Goal: Book appointment/travel/reservation

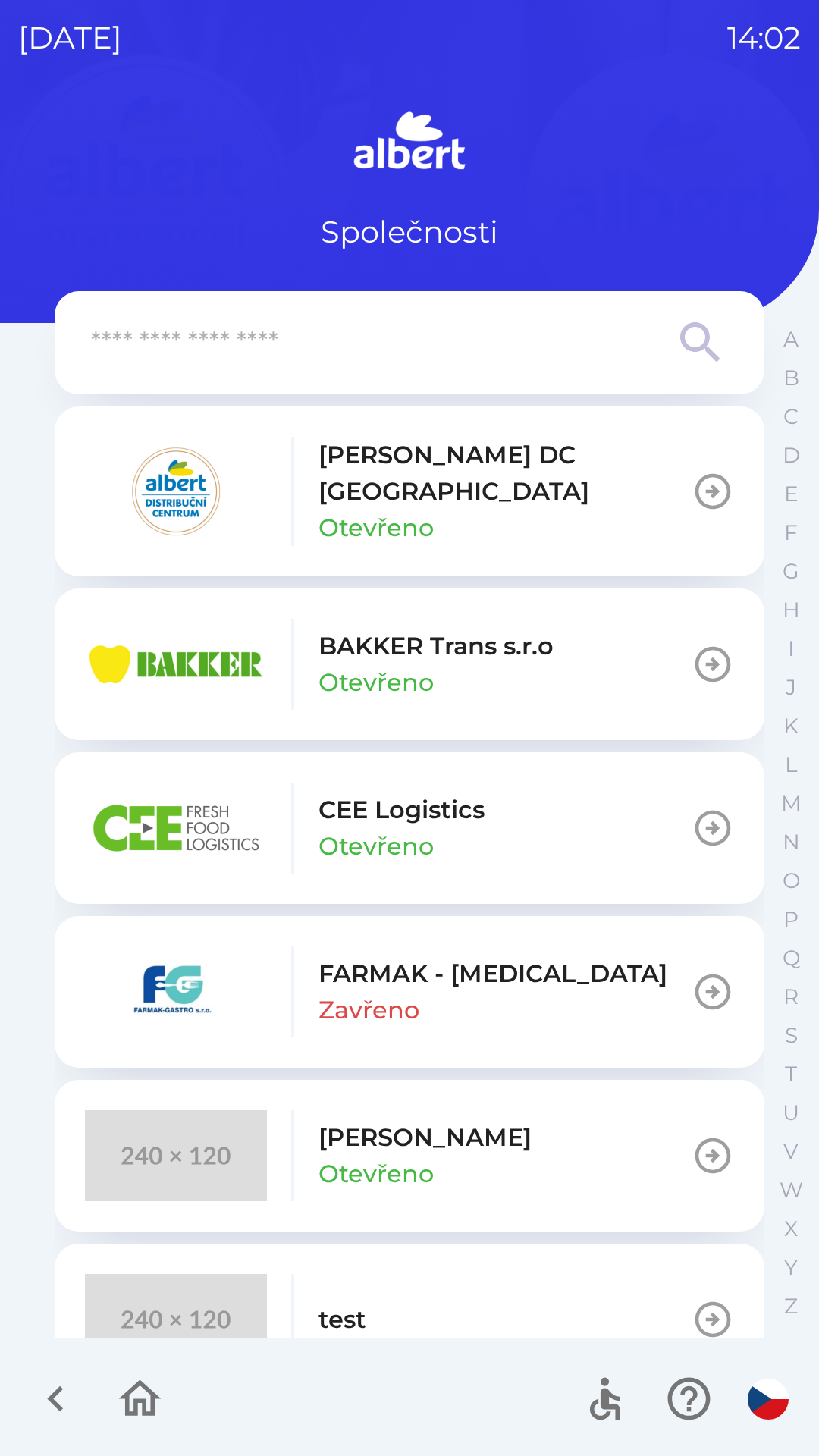
click at [394, 664] on p "Otevřeno" at bounding box center [376, 682] width 115 height 37
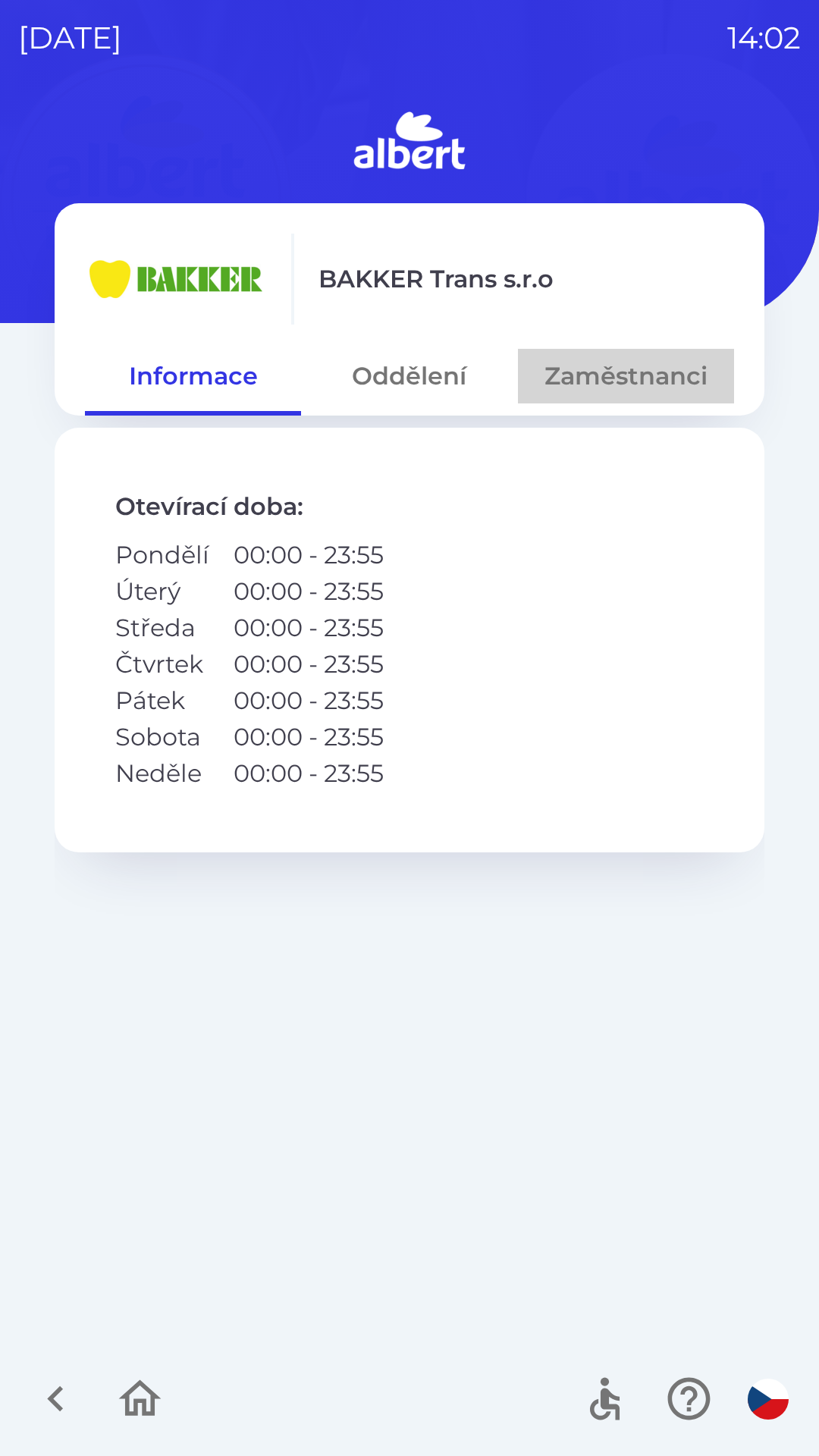
click at [627, 372] on button "Zaměstnanci" at bounding box center [626, 376] width 216 height 54
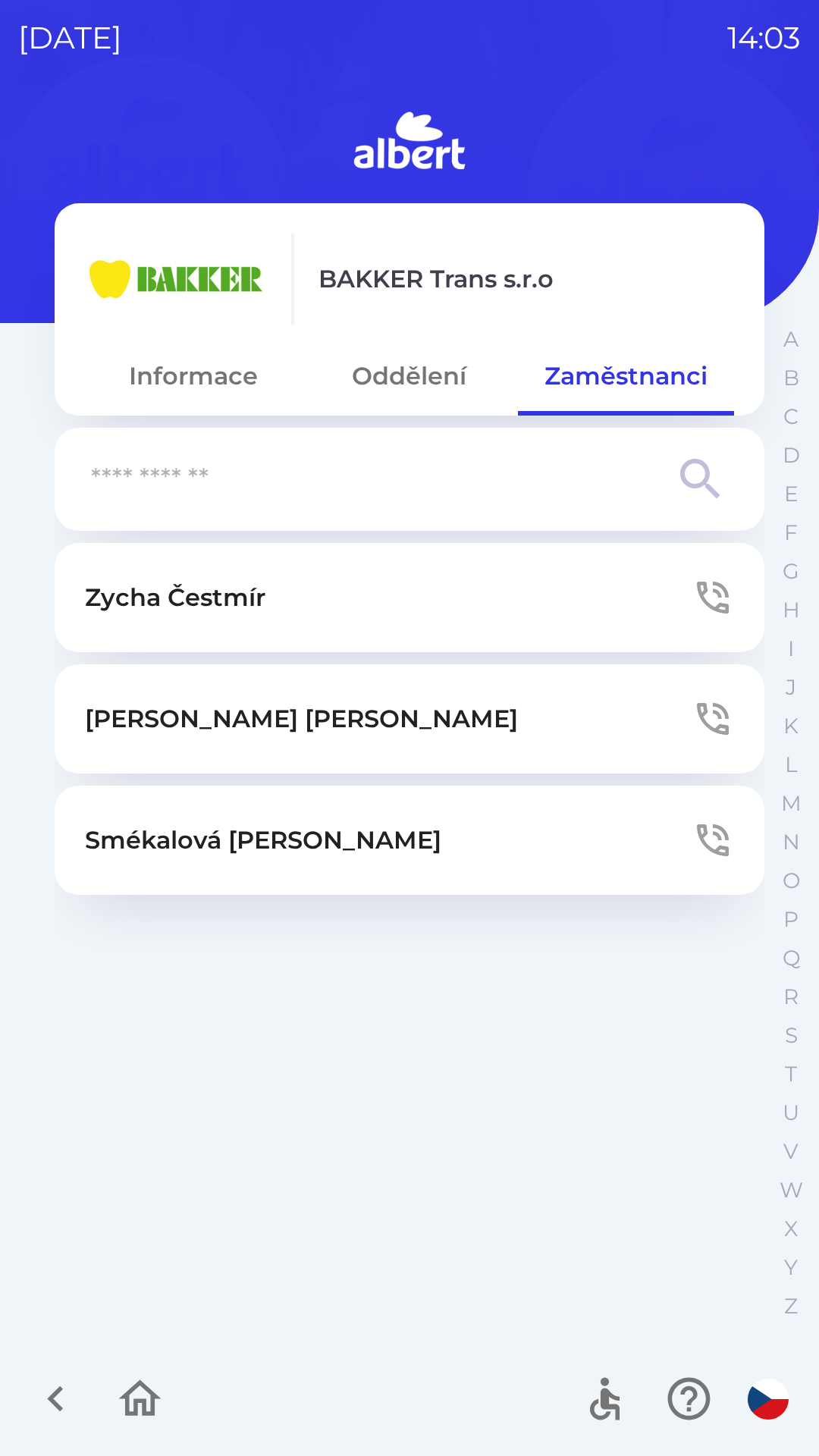
click at [322, 605] on button "[PERSON_NAME]" at bounding box center [409, 597] width 710 height 109
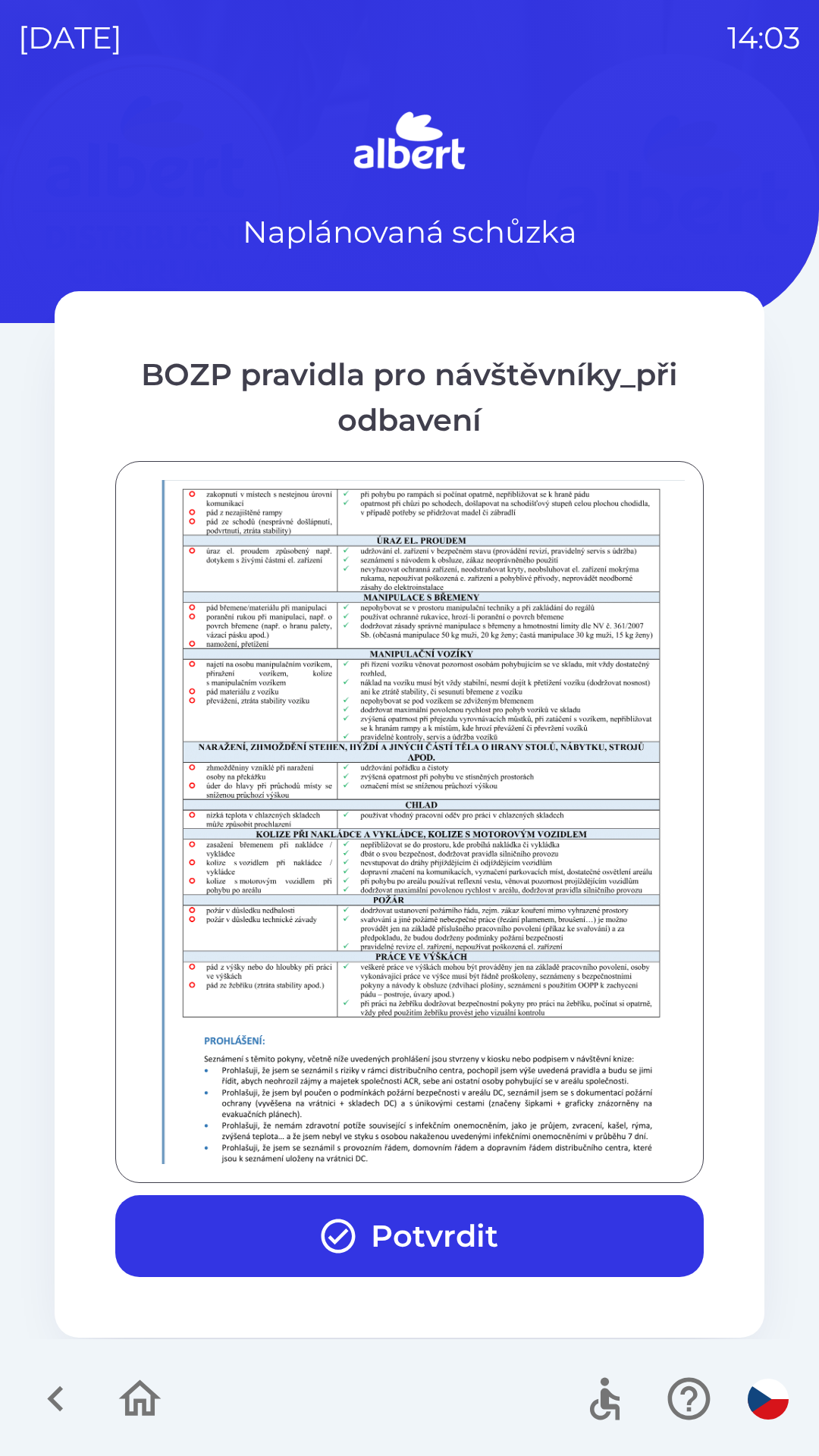
scroll to position [1065, 0]
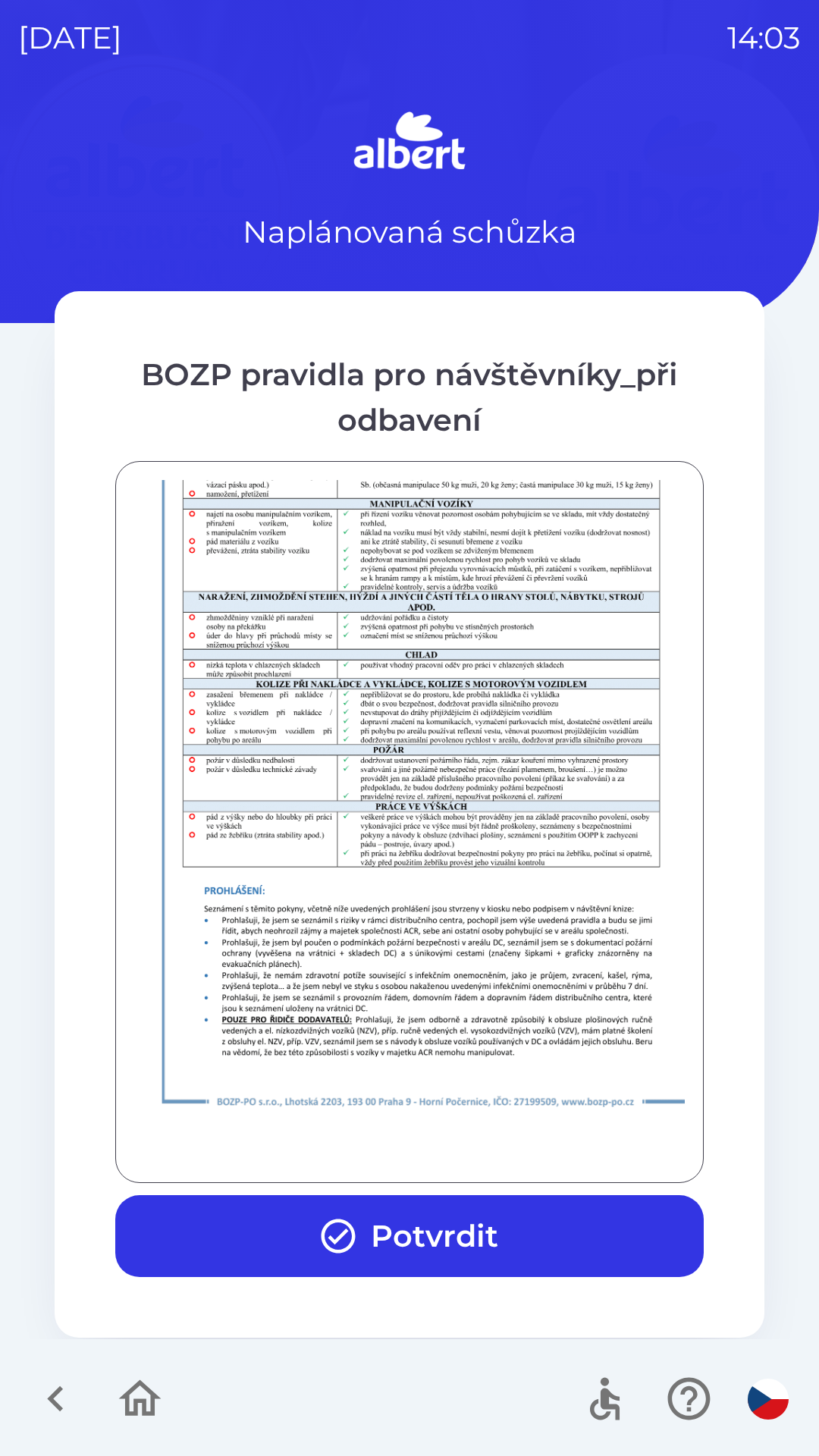
click at [417, 1232] on button "Potvrdit" at bounding box center [409, 1236] width 588 height 82
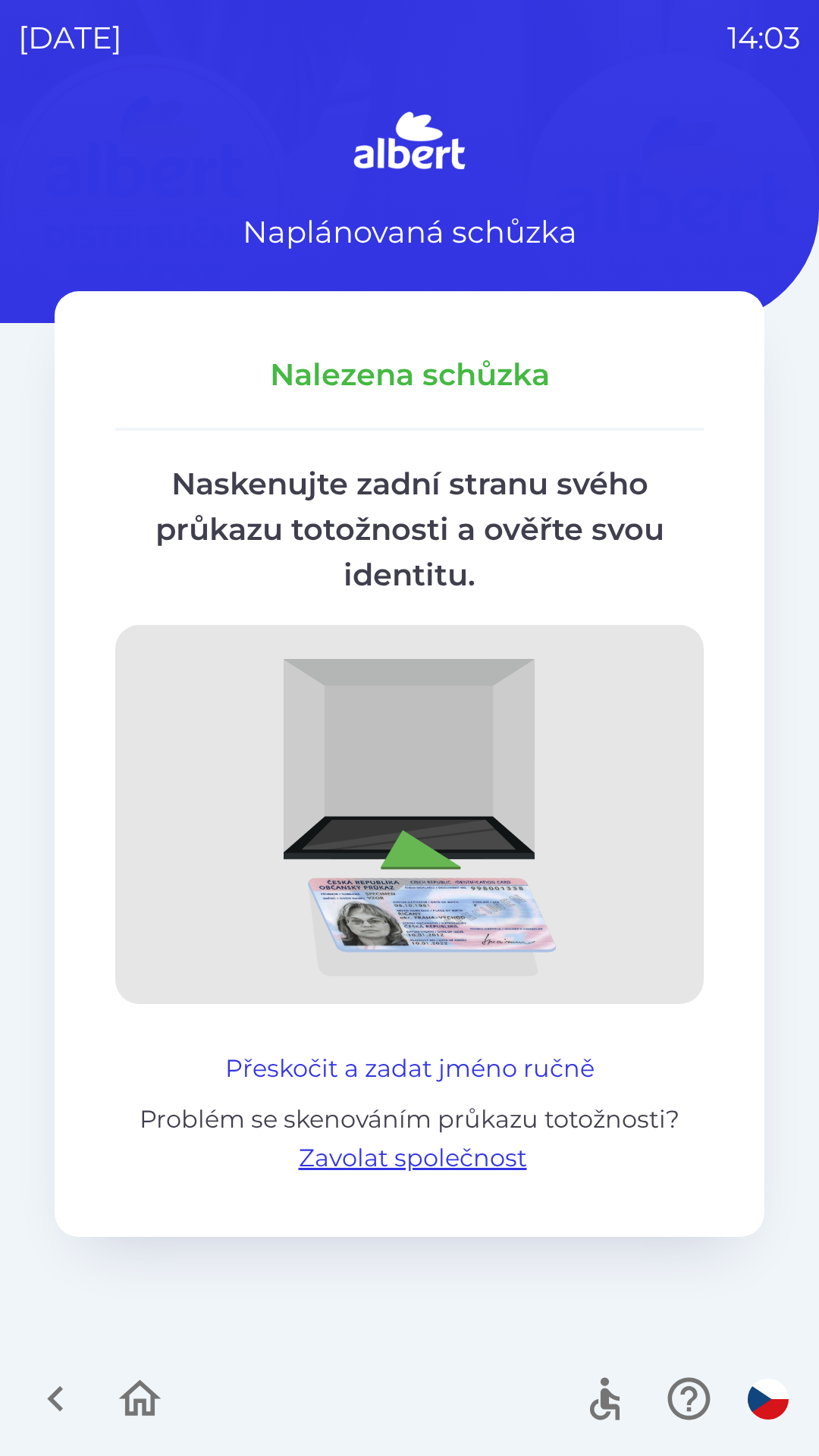
click at [429, 1069] on button "Přeskočit a zadat jméno ručně" at bounding box center [410, 1069] width 382 height 37
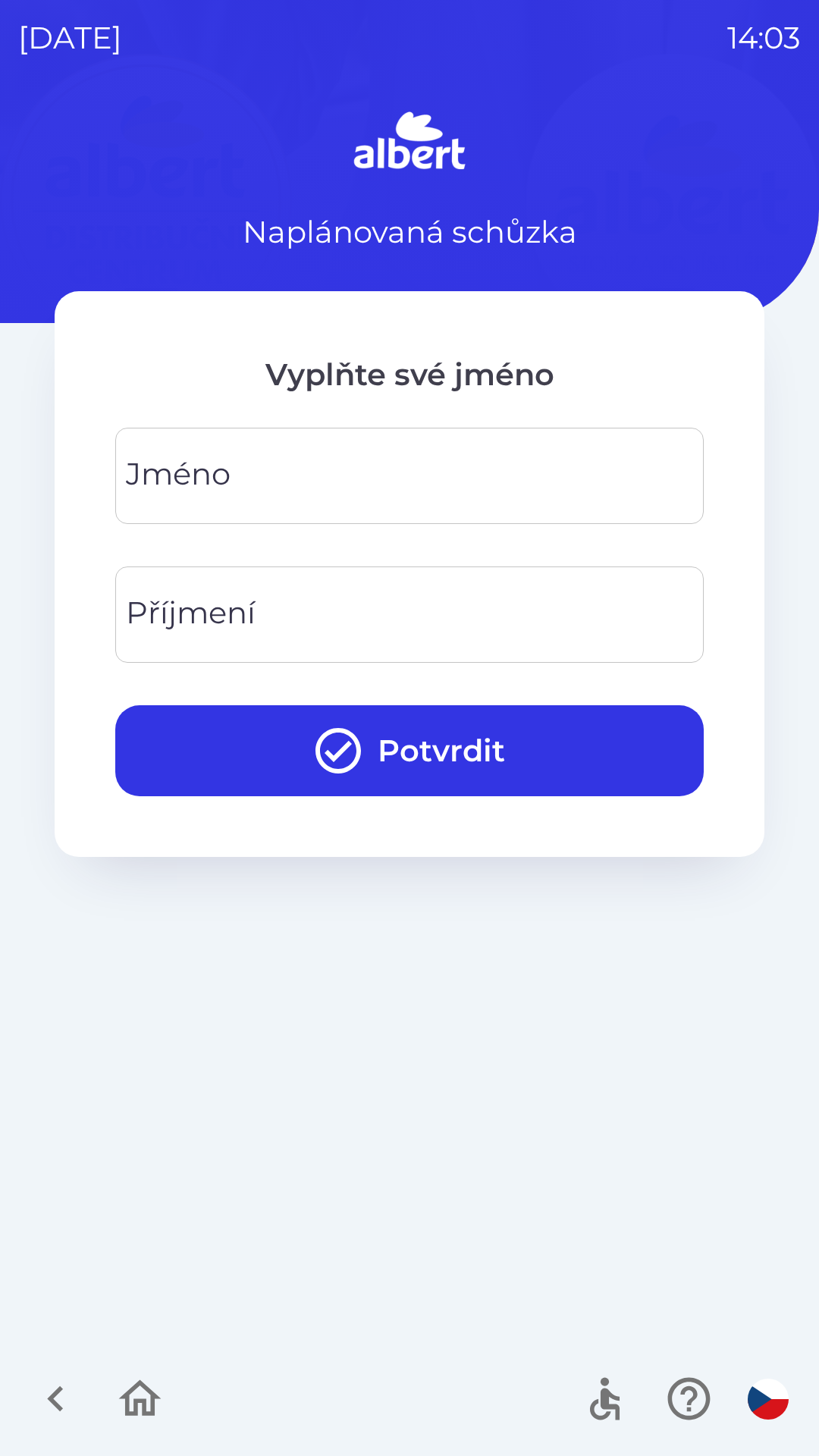
click at [255, 479] on input "Jméno" at bounding box center [410, 476] width 552 height 60
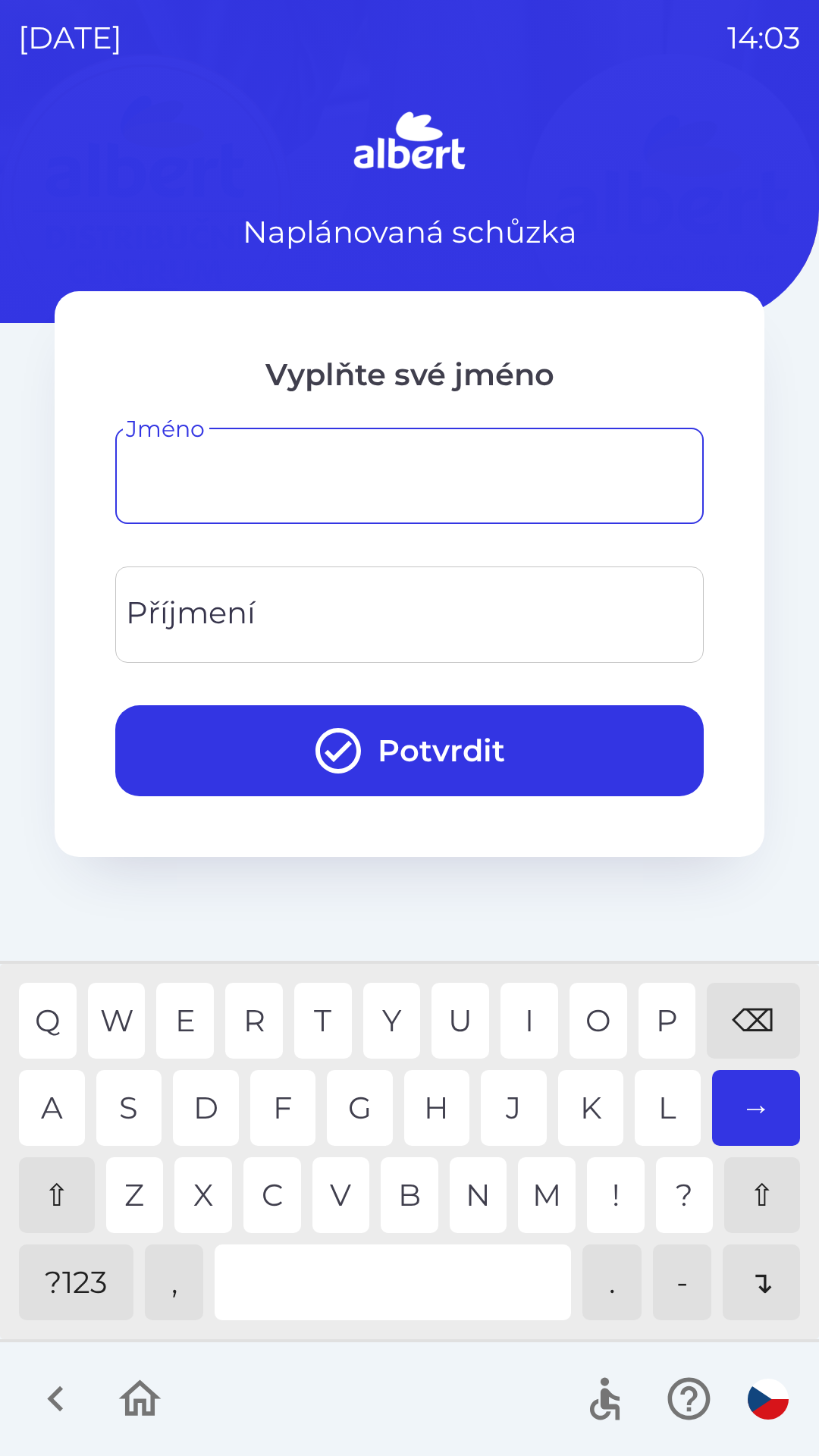
click at [70, 1201] on div "⇧" at bounding box center [57, 1195] width 76 height 76
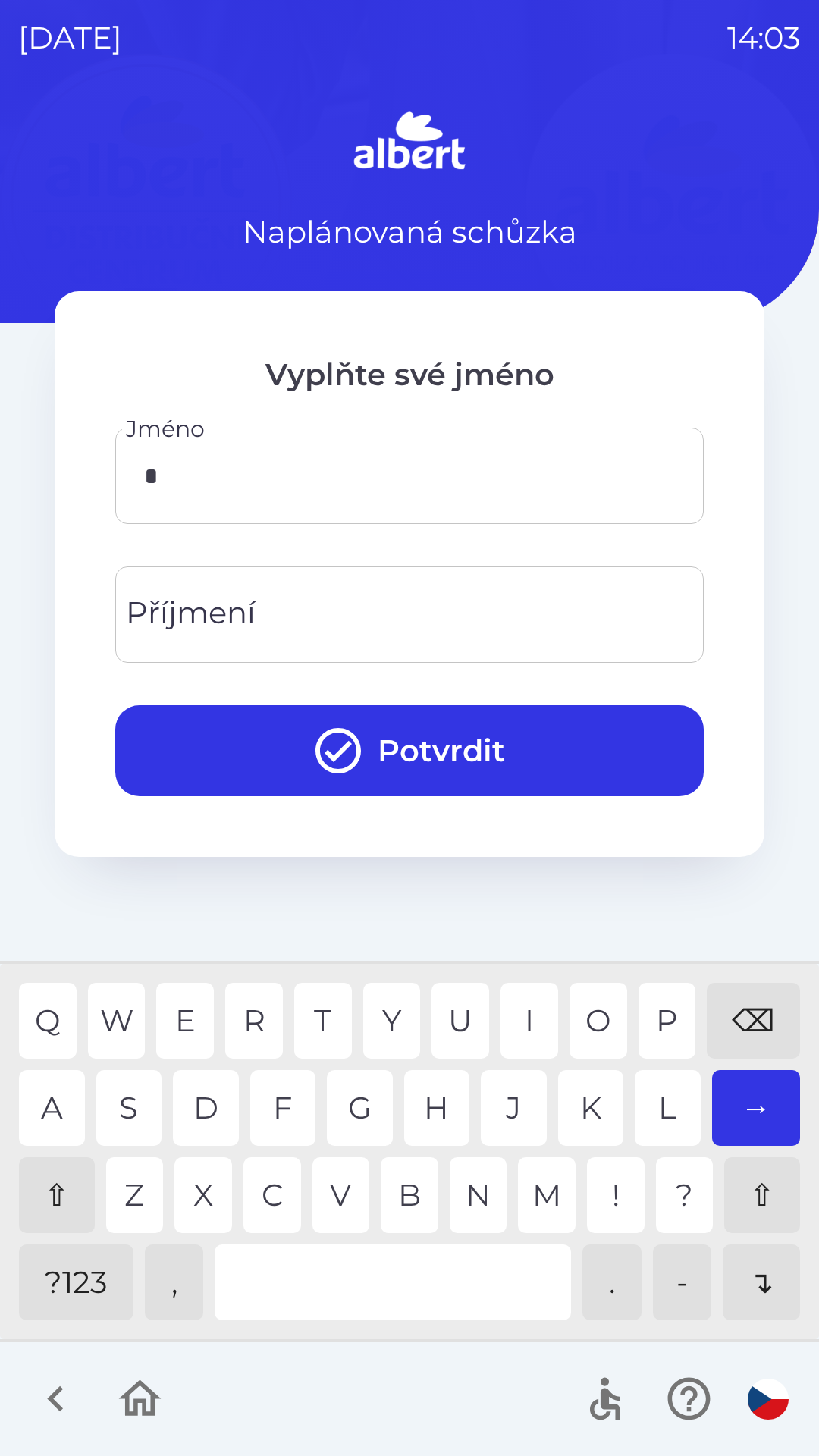
click at [661, 1010] on div "P" at bounding box center [667, 1020] width 57 height 76
click at [192, 1023] on div "E" at bounding box center [185, 1020] width 57 height 76
type input "****"
click at [246, 1023] on div "R" at bounding box center [254, 1020] width 57 height 76
click at [203, 613] on div "Příjmení Příjmení" at bounding box center [409, 615] width 588 height 97
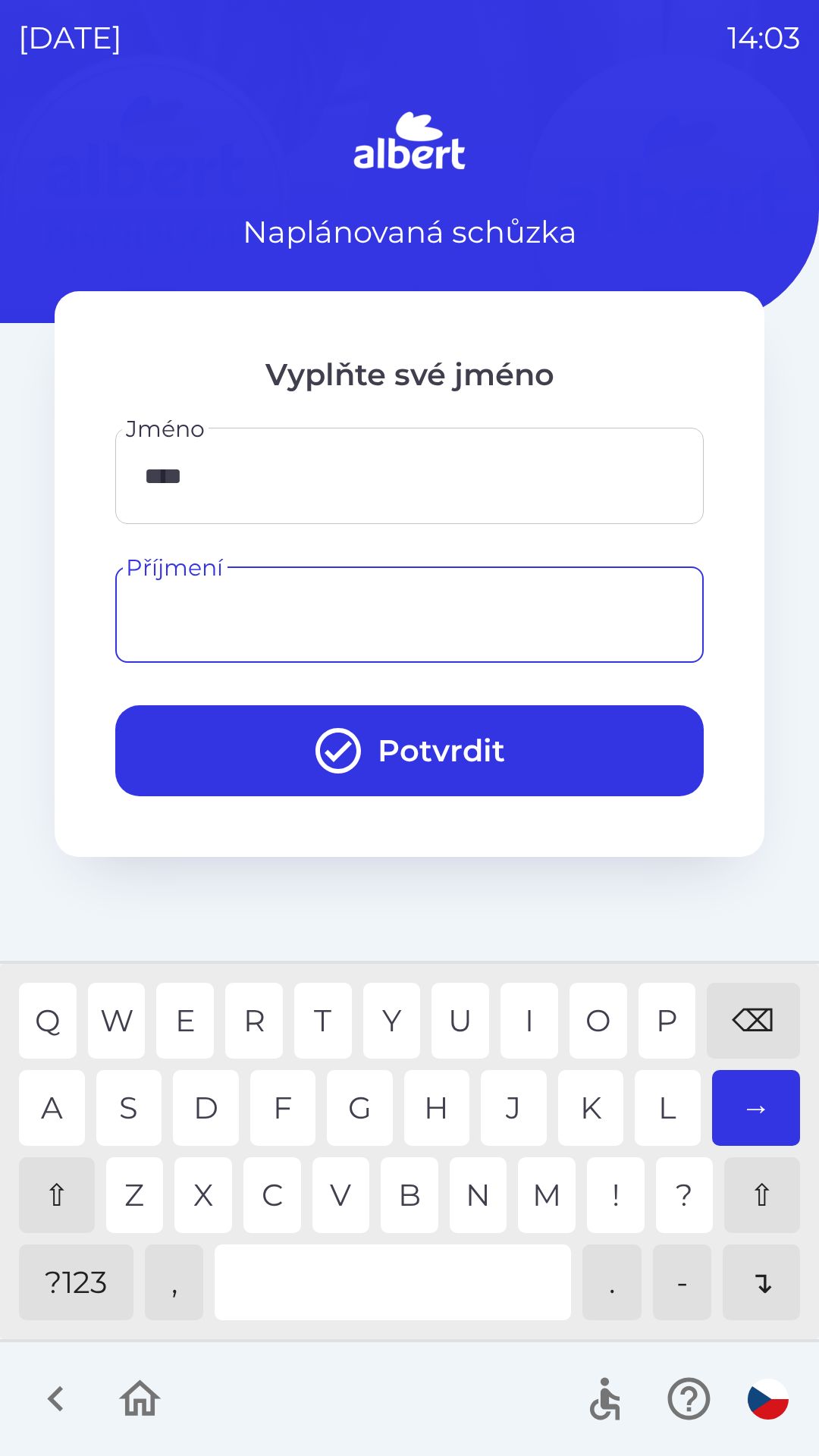
click at [54, 1190] on div "⇧" at bounding box center [57, 1195] width 76 height 76
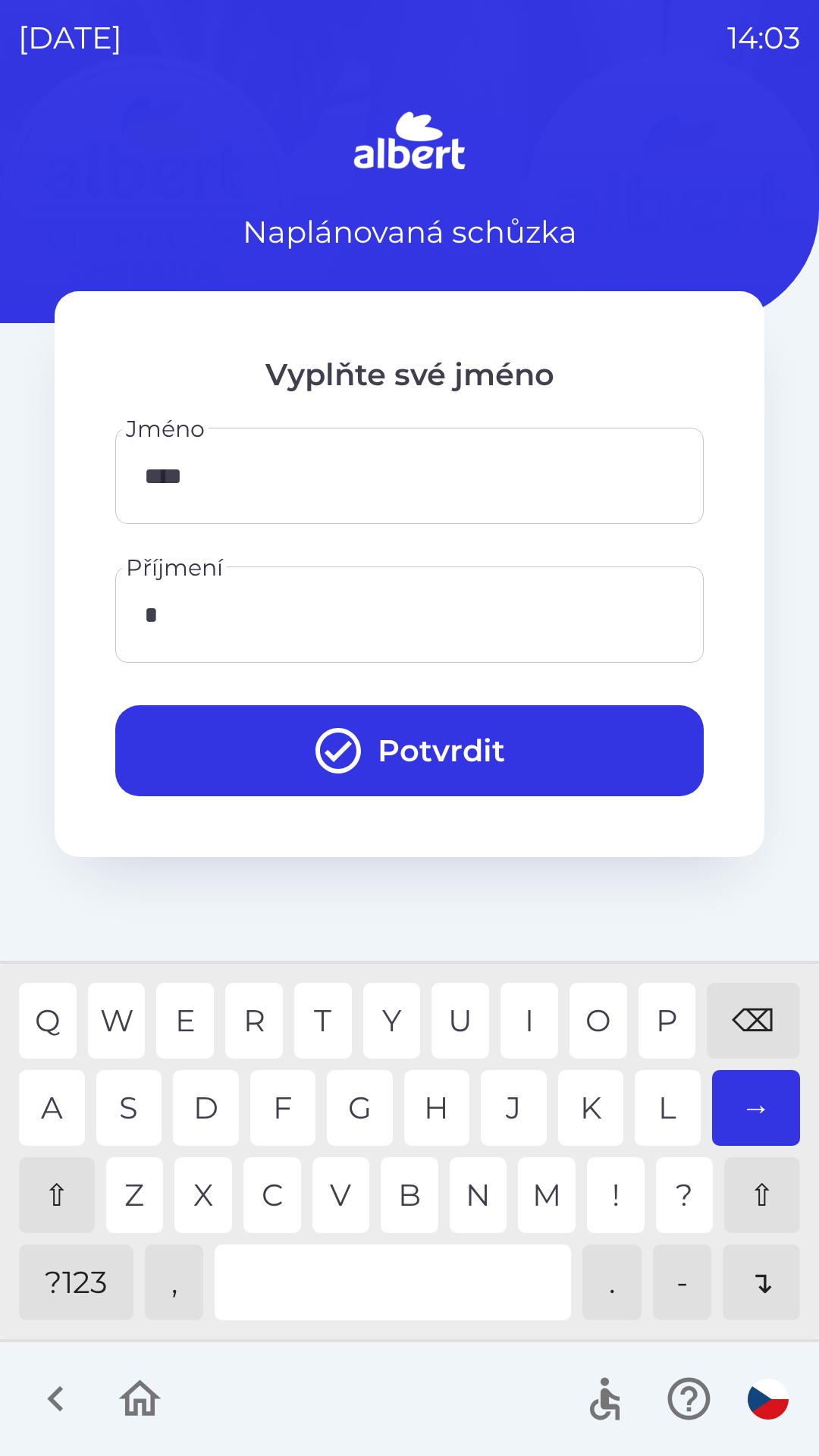
click at [134, 1110] on div "S" at bounding box center [129, 1108] width 66 height 76
click at [320, 1022] on div "T" at bounding box center [323, 1020] width 57 height 76
click at [588, 1018] on div "O" at bounding box center [599, 1020] width 57 height 76
click at [671, 1111] on div "L" at bounding box center [667, 1108] width 66 height 76
click at [754, 1016] on div "⌫" at bounding box center [754, 1020] width 93 height 76
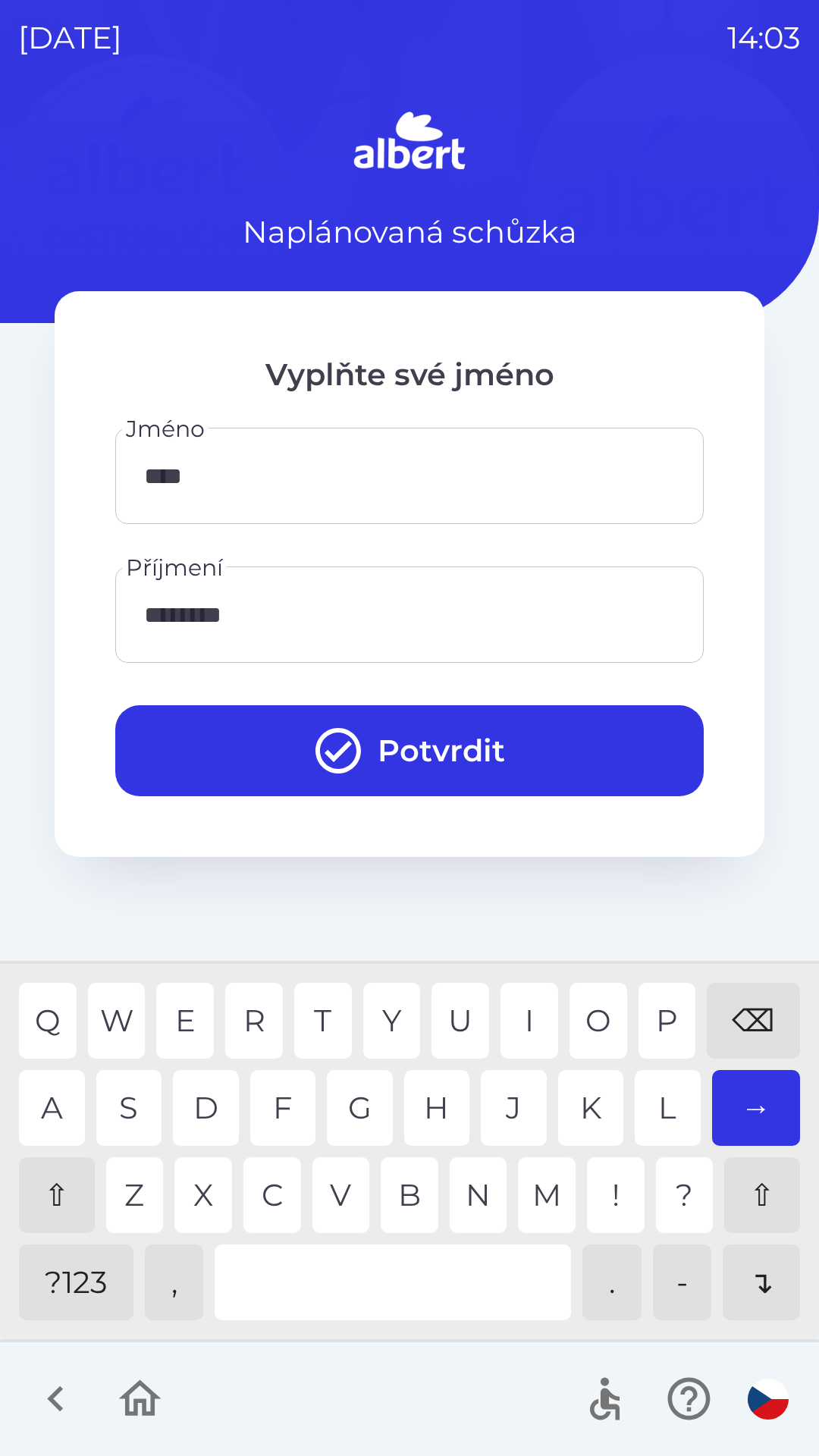
click at [754, 1005] on div "⌫" at bounding box center [754, 1020] width 93 height 76
click at [753, 1004] on div "⌫" at bounding box center [754, 1020] width 93 height 76
click at [749, 1007] on div "⌫" at bounding box center [754, 1020] width 93 height 76
click at [594, 1102] on div "K" at bounding box center [591, 1108] width 66 height 76
type input "********"
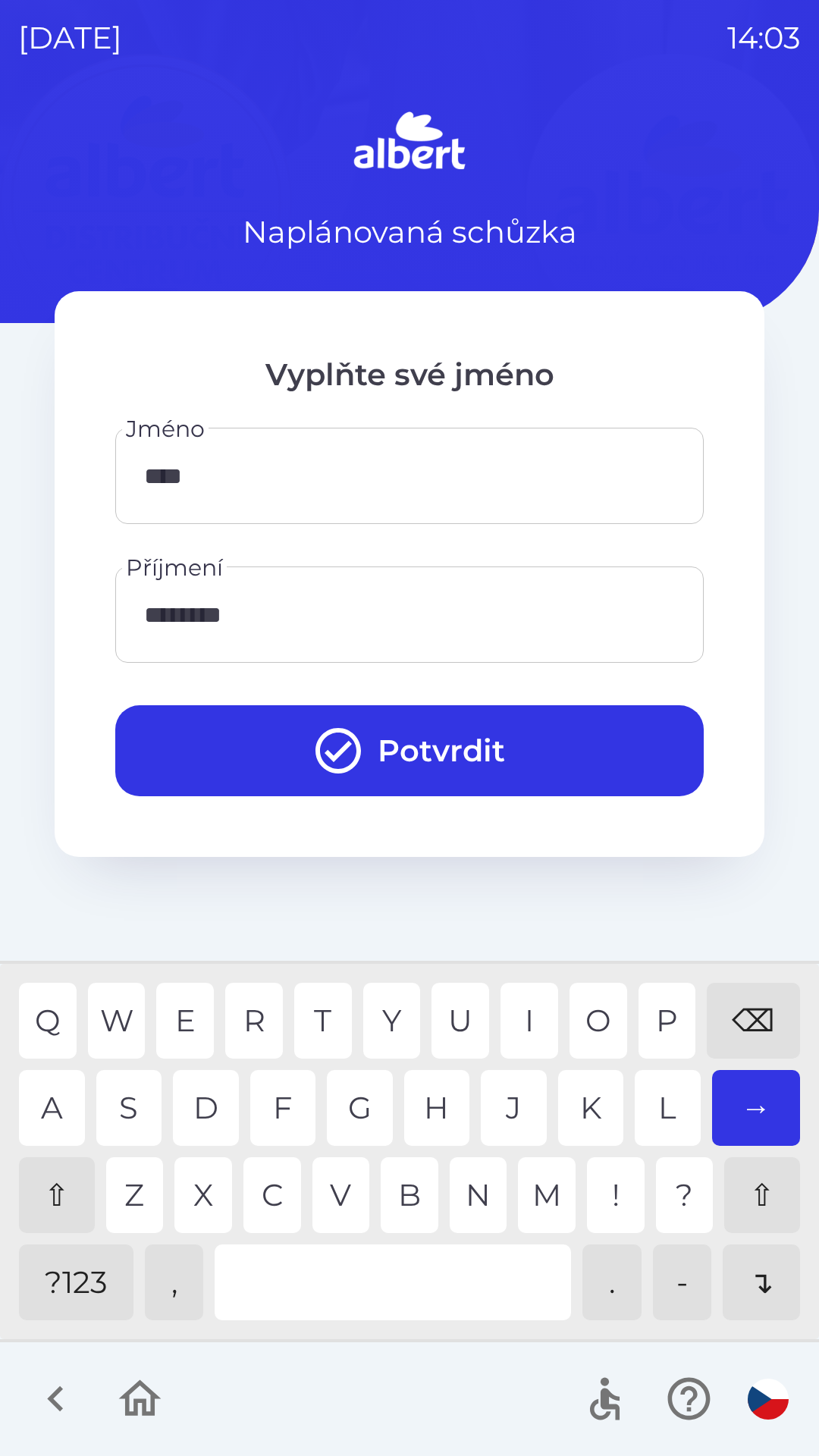
click at [42, 1108] on div "A" at bounding box center [52, 1108] width 66 height 76
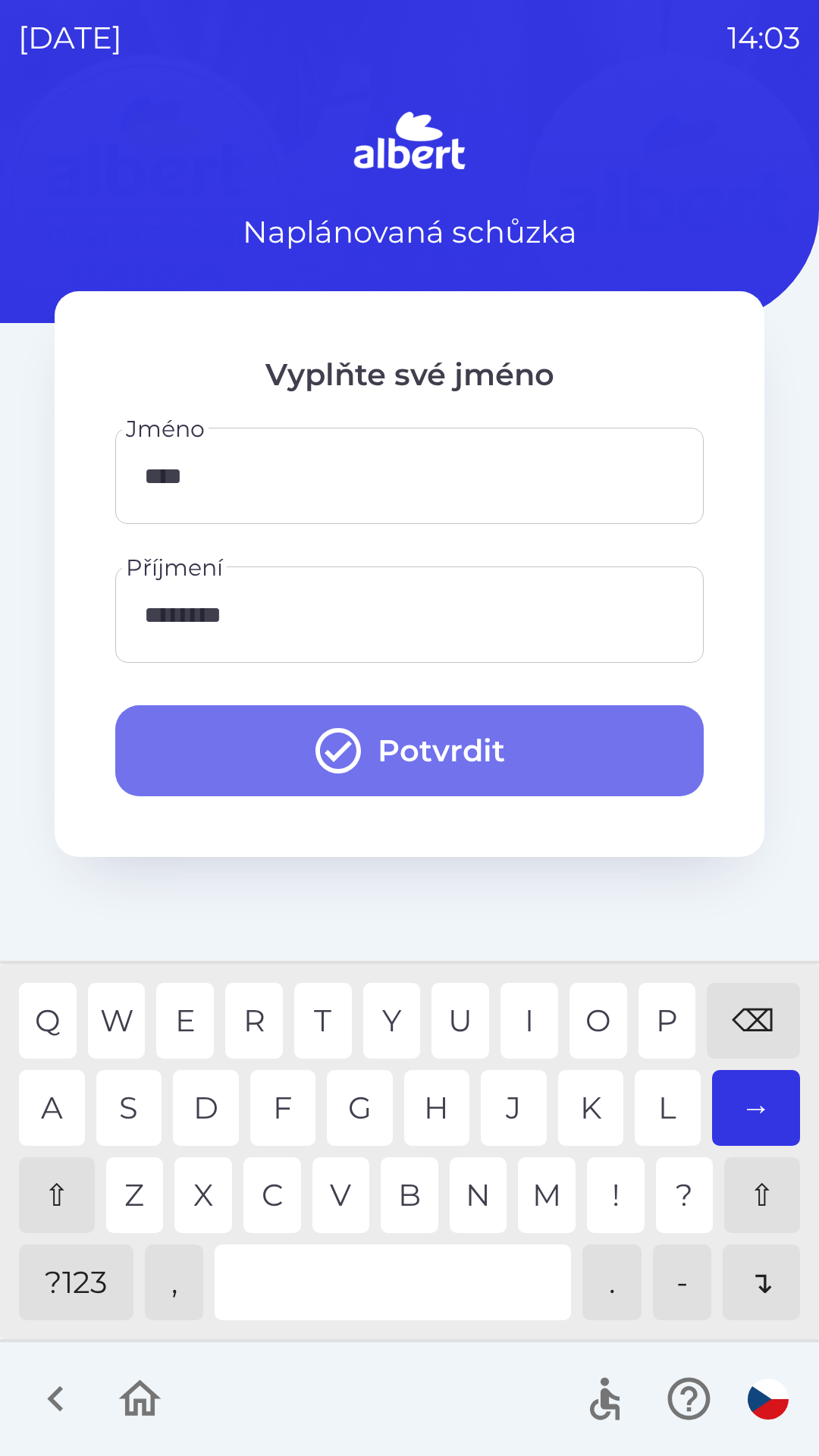
click at [442, 742] on button "Potvrdit" at bounding box center [409, 751] width 588 height 91
